Goal: Transaction & Acquisition: Purchase product/service

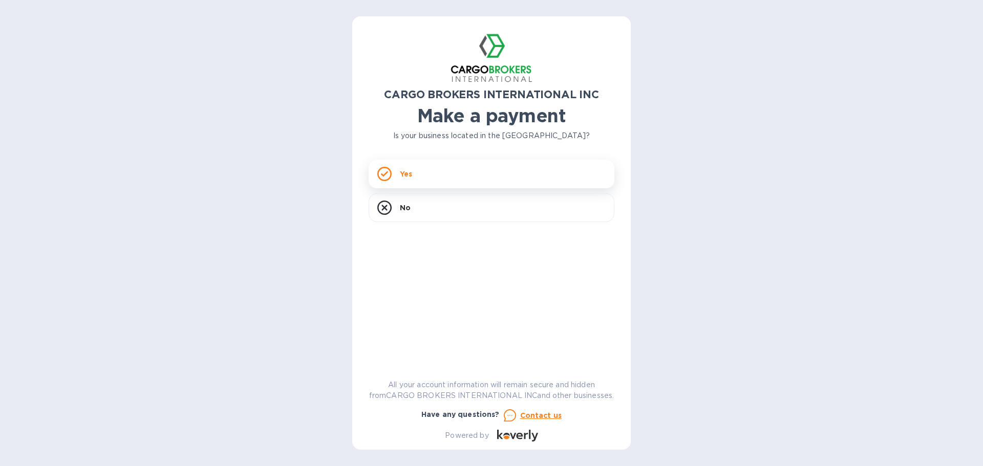
click at [469, 174] on div "Yes" at bounding box center [492, 174] width 246 height 29
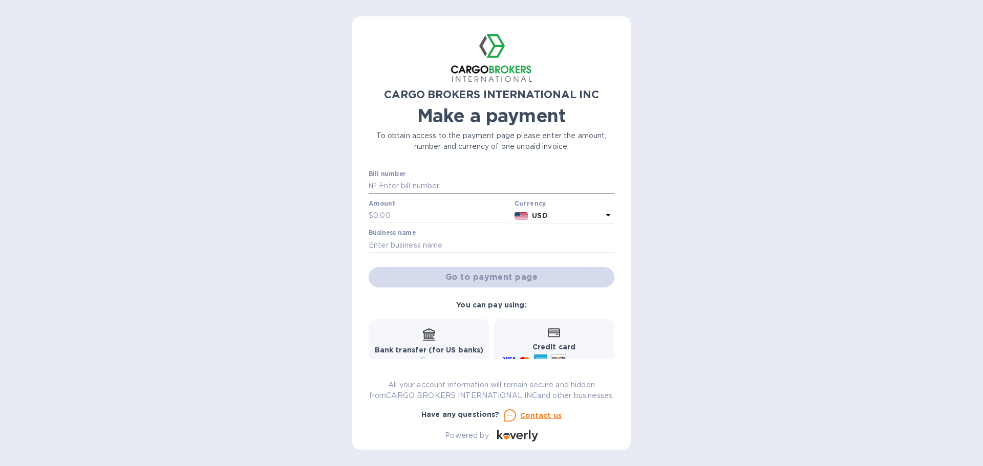
click at [452, 181] on input "text" at bounding box center [496, 186] width 238 height 15
click at [404, 217] on input "text" at bounding box center [441, 215] width 137 height 15
type input "376.07"
click at [413, 239] on input "text" at bounding box center [492, 245] width 246 height 15
click at [437, 187] on input "text" at bounding box center [496, 186] width 238 height 15
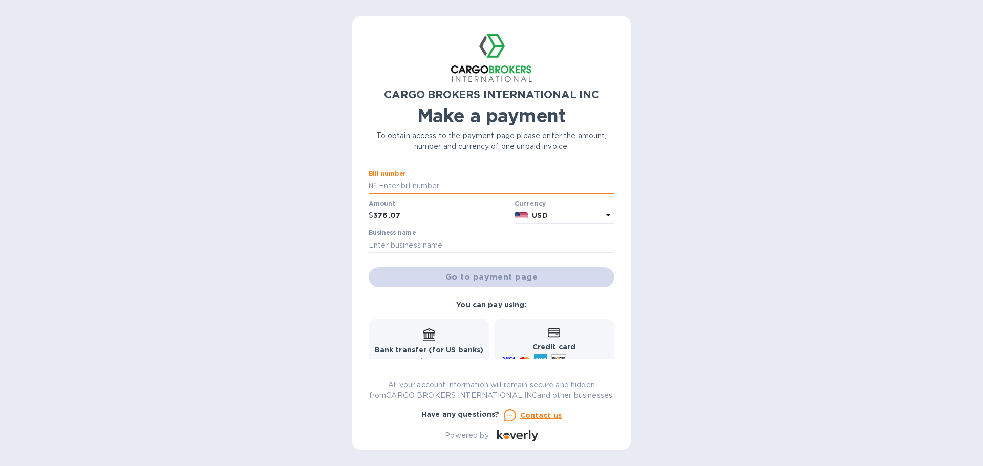
click at [413, 186] on input "text" at bounding box center [496, 186] width 238 height 15
drag, startPoint x: 457, startPoint y: 186, endPoint x: 353, endPoint y: 186, distance: 103.4
click at [353, 186] on div "CARGO BROKERS INTERNATIONAL INC Make a payment To obtain access to the payment …" at bounding box center [491, 233] width 279 height 434
click at [371, 187] on p "№" at bounding box center [373, 186] width 8 height 11
click at [396, 183] on input "text" at bounding box center [496, 186] width 238 height 15
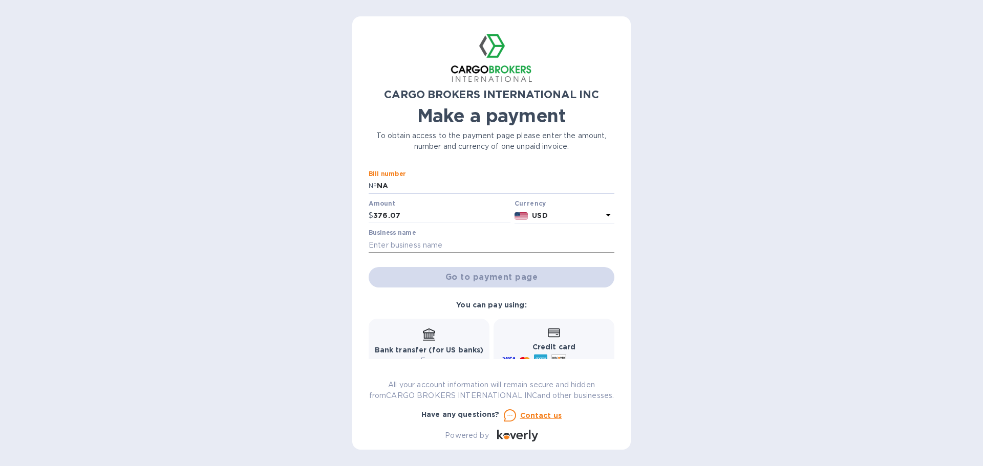
type input "NA"
click at [413, 245] on input "text" at bounding box center [492, 245] width 246 height 15
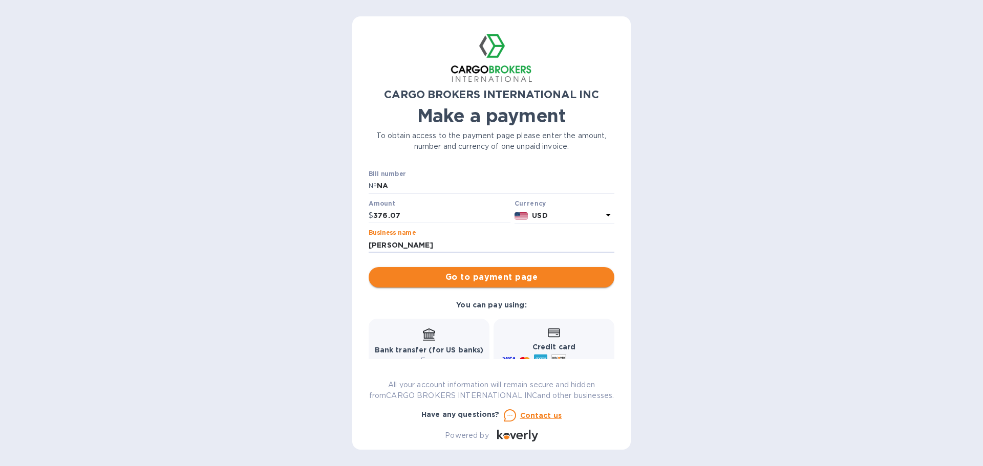
type input "[PERSON_NAME]"
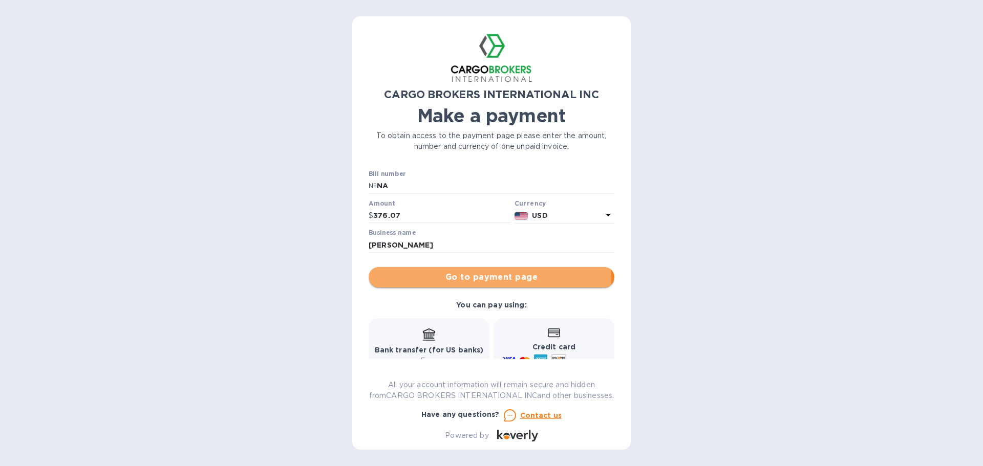
click at [458, 281] on span "Go to payment page" at bounding box center [491, 277] width 229 height 12
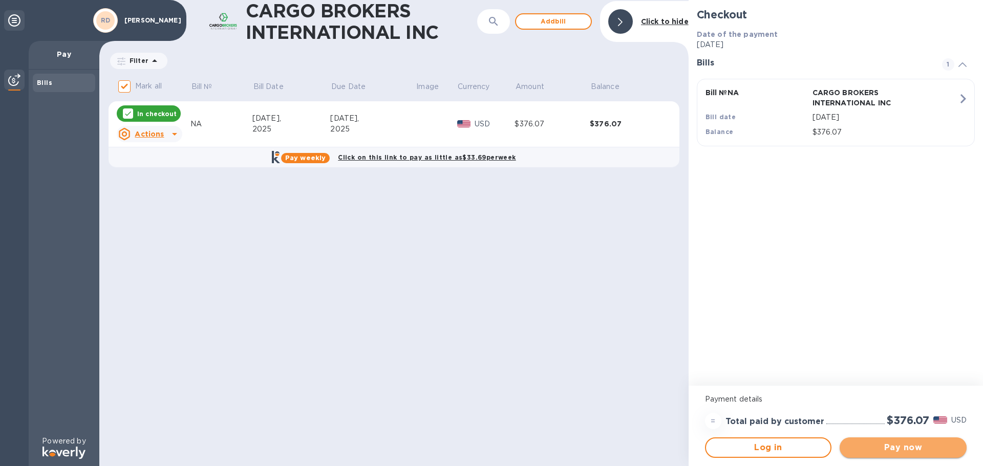
click at [865, 442] on span "Pay now" at bounding box center [903, 448] width 111 height 12
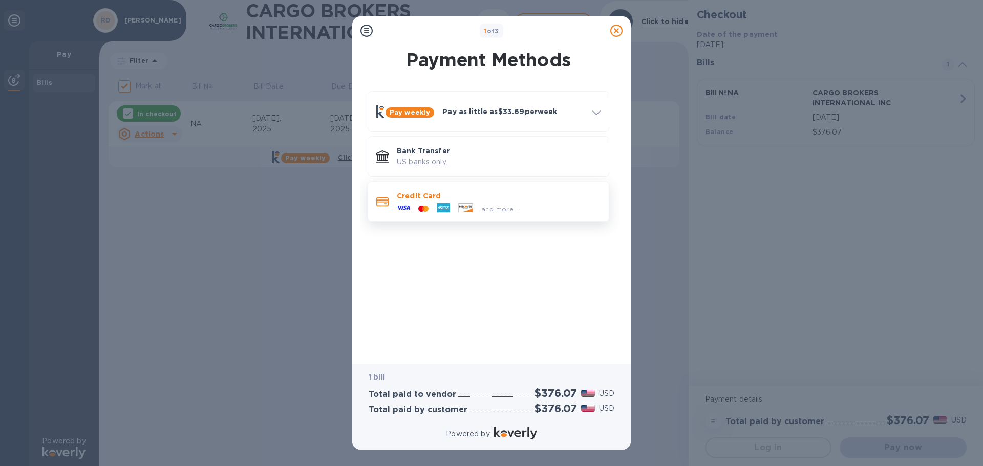
click at [488, 199] on p "Credit Card" at bounding box center [499, 196] width 204 height 10
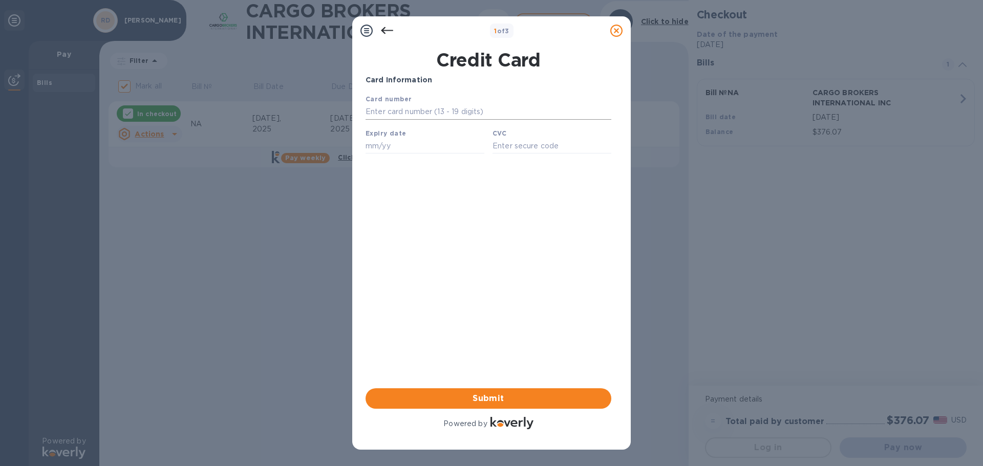
click at [425, 109] on input "text" at bounding box center [489, 111] width 246 height 15
type input "[CREDIT_CARD_NUMBER]"
type input "09/30"
click at [513, 148] on input "text" at bounding box center [552, 145] width 119 height 15
type input "035"
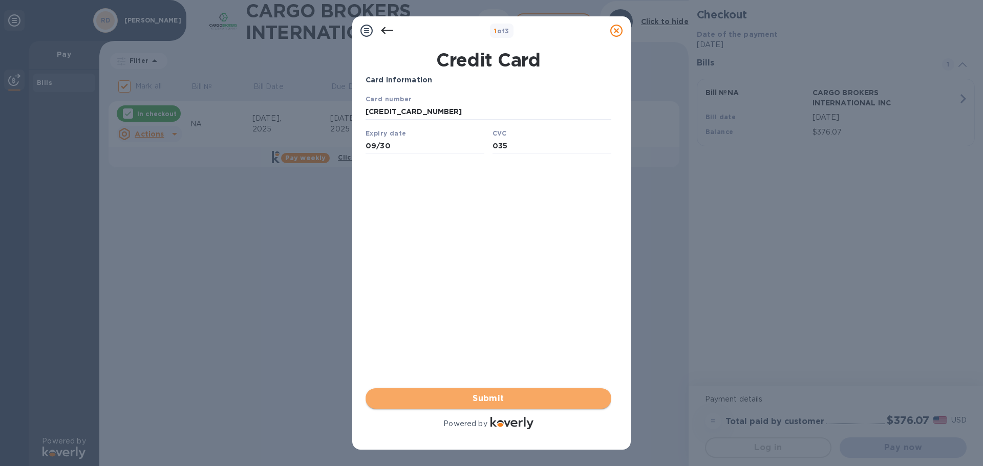
click at [544, 400] on span "Submit" at bounding box center [488, 399] width 229 height 12
click at [486, 394] on span "Submit" at bounding box center [488, 399] width 229 height 12
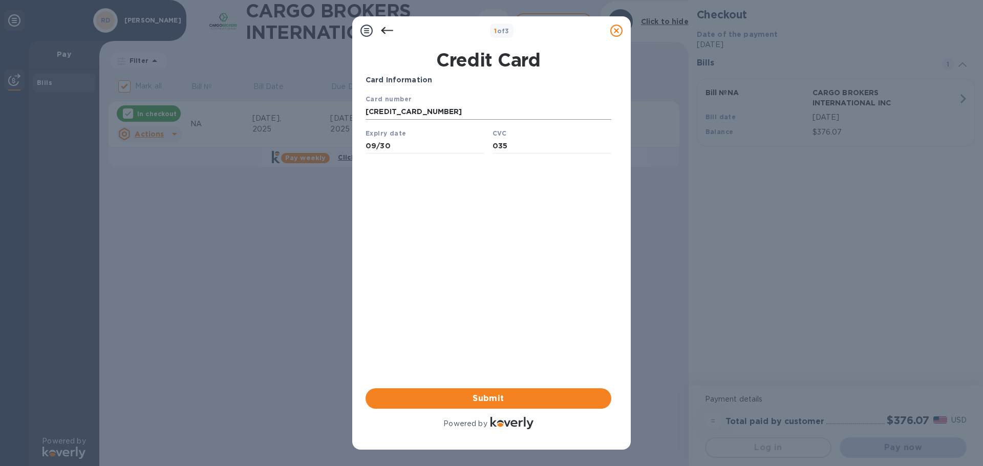
click at [454, 116] on input "[CREDIT_CARD_NUMBER]" at bounding box center [489, 111] width 246 height 15
click at [391, 145] on input "09/30" at bounding box center [425, 145] width 119 height 15
click at [536, 147] on input "035" at bounding box center [552, 145] width 119 height 15
click at [541, 223] on div "Card Information Your browser does not support iframes Submit Powered by" at bounding box center [489, 253] width 246 height 357
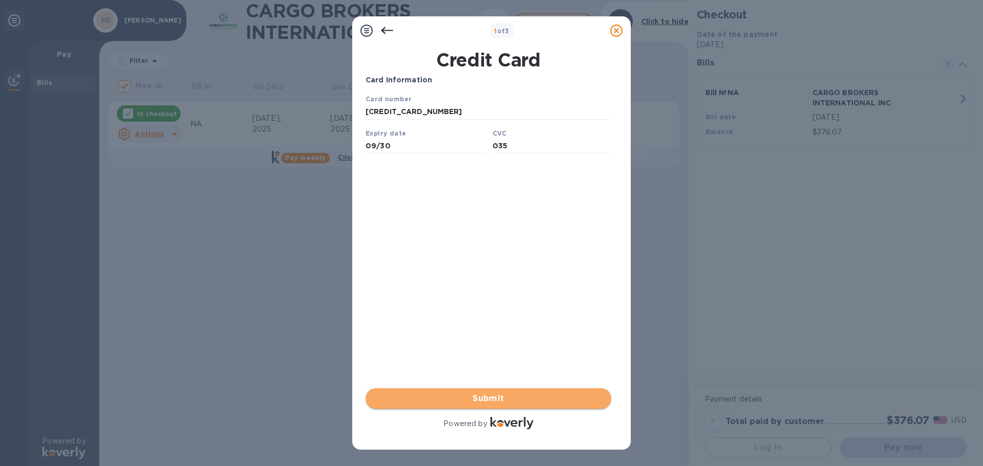
click at [489, 397] on span "Submit" at bounding box center [488, 399] width 229 height 12
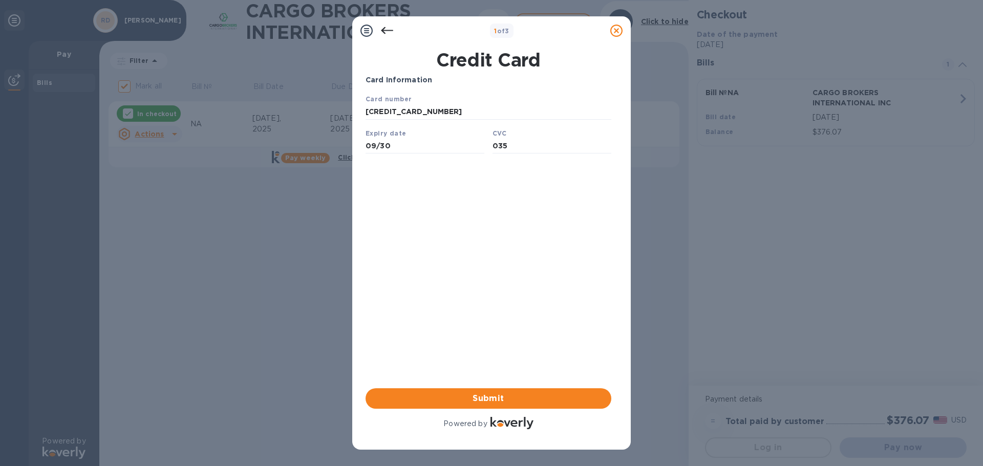
click at [493, 362] on div "Card Information Your browser does not support iframes Submit Powered by" at bounding box center [489, 253] width 246 height 357
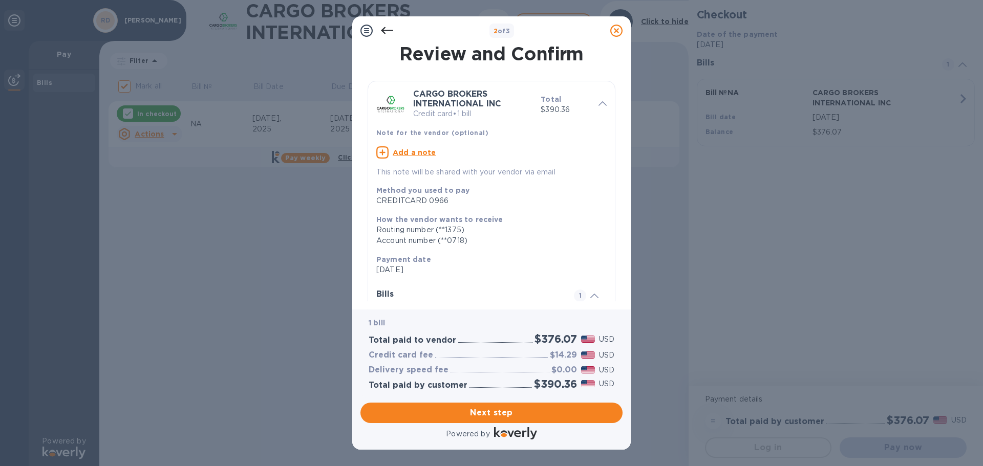
click at [405, 152] on u "Add a note" at bounding box center [415, 152] width 44 height 8
click at [412, 156] on textarea at bounding box center [483, 154] width 214 height 9
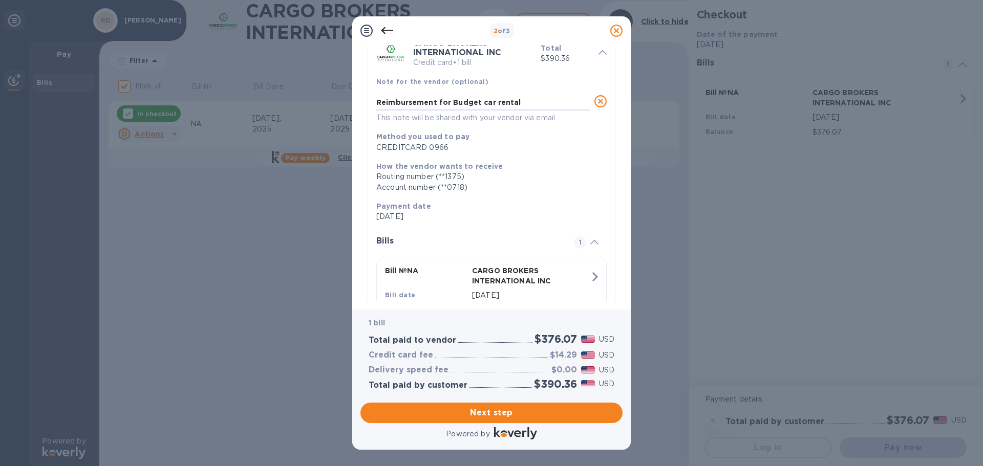
type textarea "Reimbursement for Budget car rental"
click at [385, 32] on icon at bounding box center [387, 31] width 12 height 12
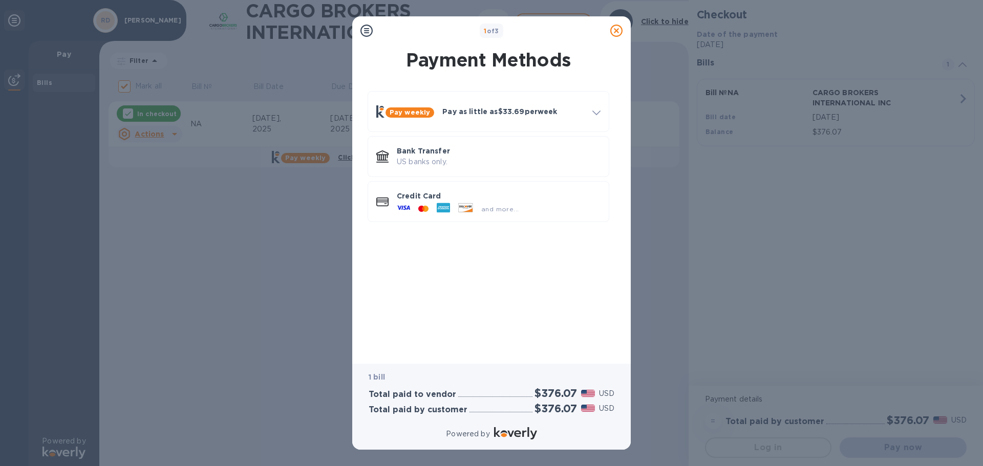
scroll to position [0, 0]
click at [515, 199] on p "Credit Card" at bounding box center [499, 196] width 204 height 10
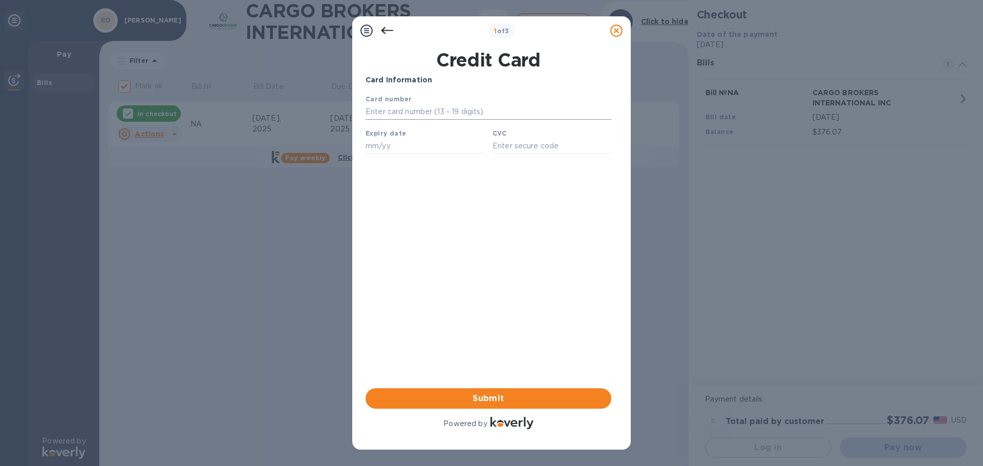
click at [433, 112] on input "text" at bounding box center [489, 111] width 246 height 15
type input "[CREDIT_CARD_NUMBER]"
type input "09/30"
click at [509, 147] on input "text" at bounding box center [552, 145] width 119 height 15
type input "035"
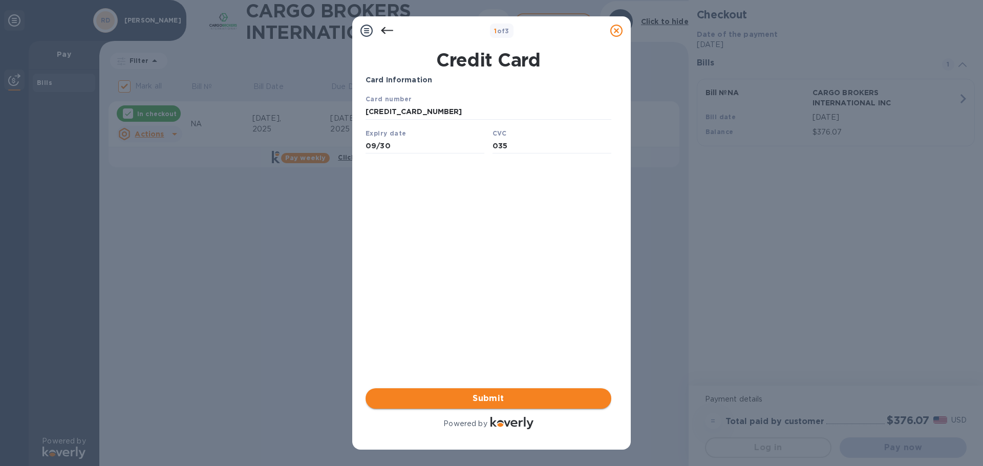
click at [522, 394] on span "Submit" at bounding box center [488, 399] width 229 height 12
